Goal: Task Accomplishment & Management: Manage account settings

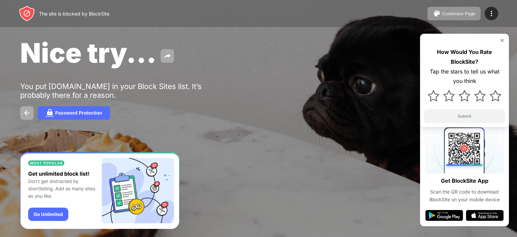
click at [277, 74] on div "Nice try... You put tinder.com in your Block Sites list. It’s probably there fo…" at bounding box center [258, 78] width 517 height 156
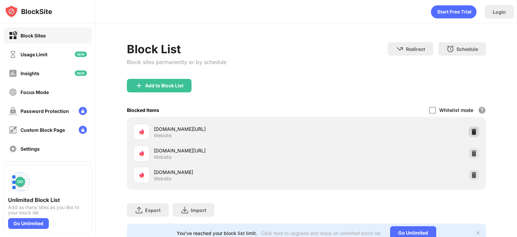
click at [471, 129] on img at bounding box center [474, 131] width 7 height 7
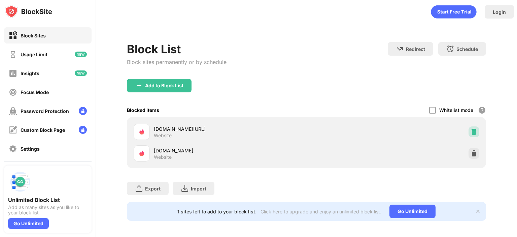
click at [471, 130] on img at bounding box center [474, 131] width 7 height 7
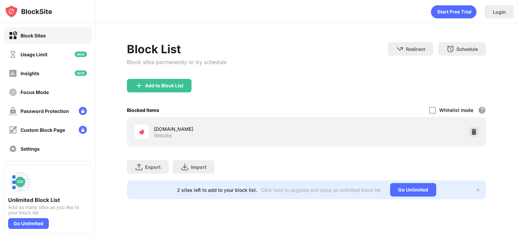
click at [467, 130] on div "tinder.com Website" at bounding box center [306, 132] width 351 height 22
